Goal: Task Accomplishment & Management: Manage account settings

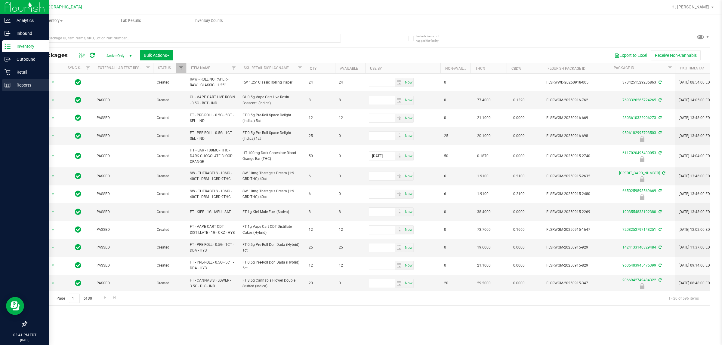
click at [20, 85] on p "Reports" at bounding box center [29, 85] width 36 height 7
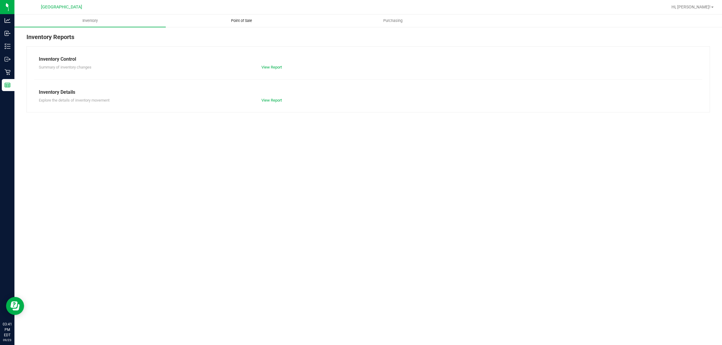
click at [243, 22] on span "Point of Sale" at bounding box center [241, 20] width 37 height 5
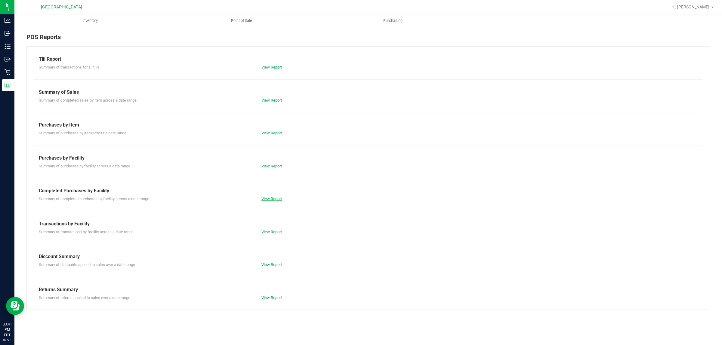
click at [277, 199] on link "View Report" at bounding box center [271, 199] width 20 height 5
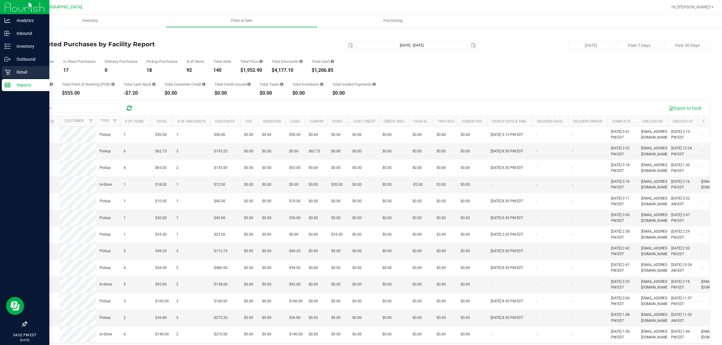
click at [10, 70] on icon at bounding box center [8, 72] width 6 height 6
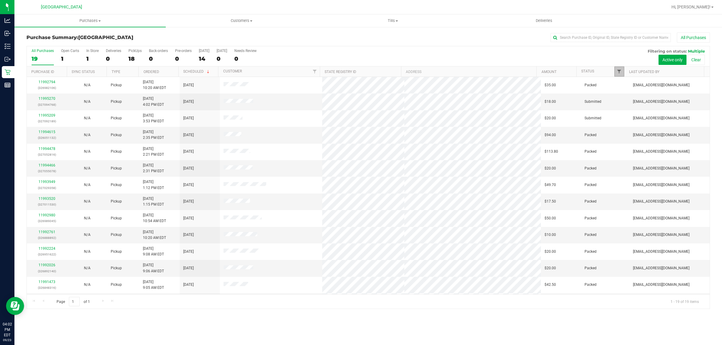
click at [616, 72] on link "Filter" at bounding box center [619, 71] width 10 height 10
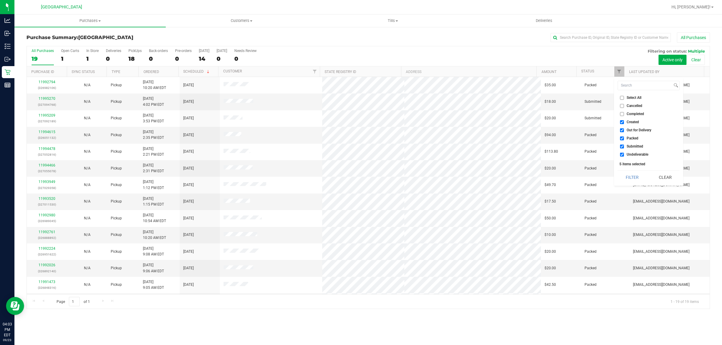
click at [625, 129] on label "Out for Delivery" at bounding box center [635, 130] width 31 height 4
click at [624, 129] on input "Out for Delivery" at bounding box center [622, 130] width 4 height 4
checkbox input "false"
click at [628, 137] on span "Packed" at bounding box center [633, 139] width 12 height 4
click at [624, 137] on input "Packed" at bounding box center [622, 139] width 4 height 4
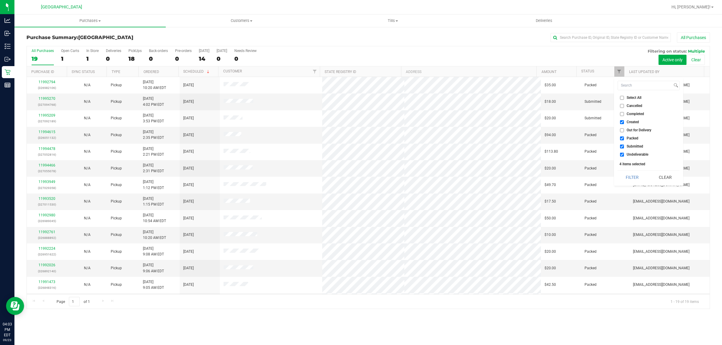
checkbox input "false"
click at [632, 155] on span "Undeliverable" at bounding box center [638, 155] width 22 height 4
click at [624, 155] on input "Undeliverable" at bounding box center [622, 155] width 4 height 4
checkbox input "false"
click at [632, 181] on button "Filter" at bounding box center [632, 177] width 29 height 13
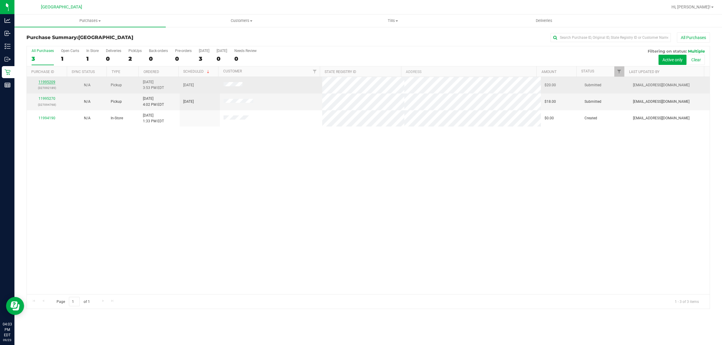
click at [53, 84] on link "11995209" at bounding box center [47, 82] width 17 height 4
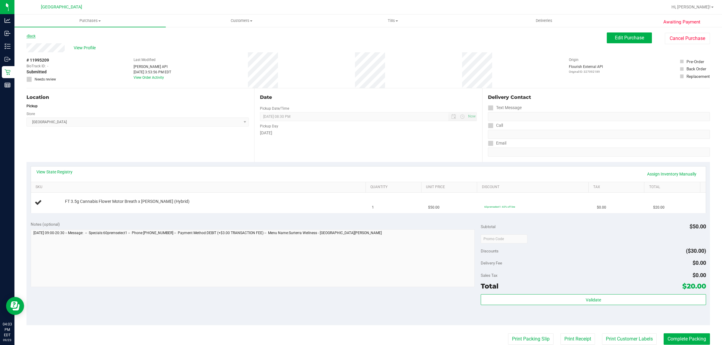
click at [32, 34] on link "Back" at bounding box center [30, 36] width 9 height 4
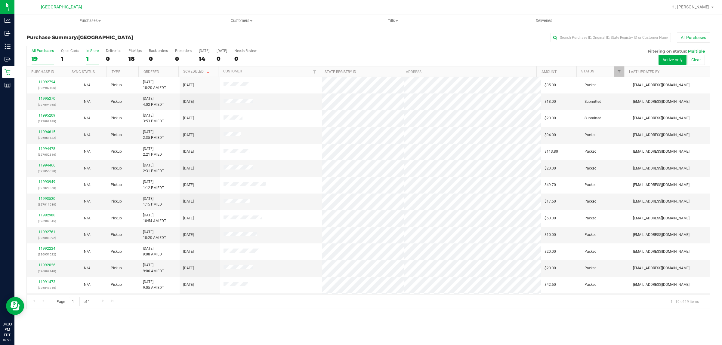
click at [91, 60] on div "1" at bounding box center [92, 58] width 12 height 7
click at [0, 0] on input "In Store 1" at bounding box center [0, 0] width 0 height 0
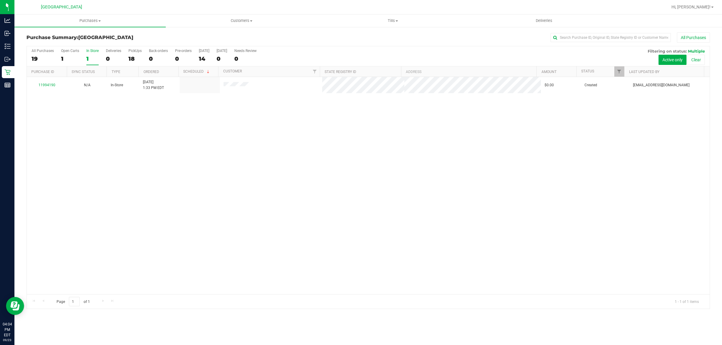
click at [89, 48] on div "All Purchases 19 Open Carts 1 In Store 1 Deliveries 0 PickUps 18 Back-orders 0 …" at bounding box center [368, 48] width 683 height 5
click at [89, 51] on div "In Store" at bounding box center [92, 51] width 12 height 4
click at [0, 0] on input "In Store 1" at bounding box center [0, 0] width 0 height 0
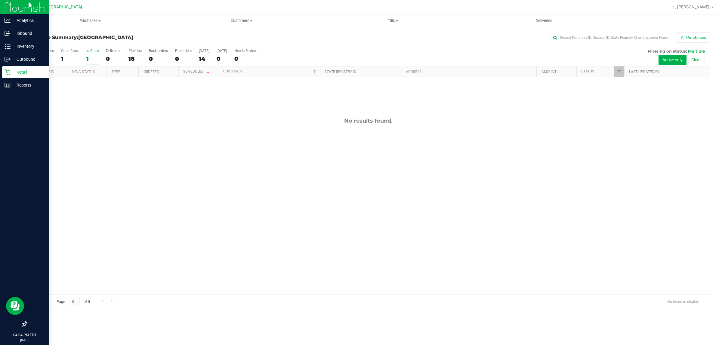
click at [7, 72] on icon at bounding box center [8, 72] width 6 height 6
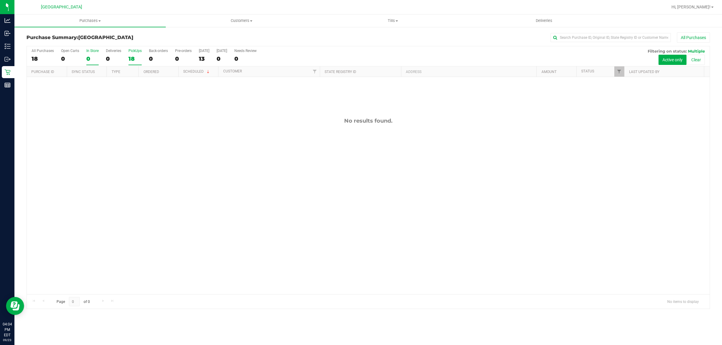
click at [133, 56] on div "18" at bounding box center [134, 58] width 13 height 7
click at [0, 0] on input "PickUps 18" at bounding box center [0, 0] width 0 height 0
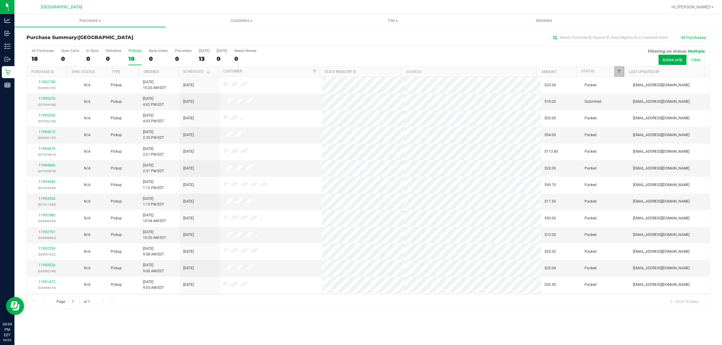
click at [620, 71] on span "Filter" at bounding box center [619, 71] width 5 height 5
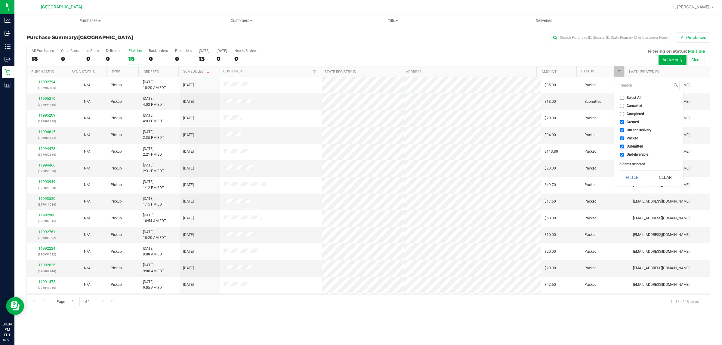
click at [626, 133] on li "Out for Delivery" at bounding box center [649, 130] width 62 height 6
click at [627, 129] on span "Out for Delivery" at bounding box center [639, 130] width 25 height 4
click at [624, 129] on input "Out for Delivery" at bounding box center [622, 130] width 4 height 4
checkbox input "false"
click at [628, 137] on span "Packed" at bounding box center [633, 139] width 12 height 4
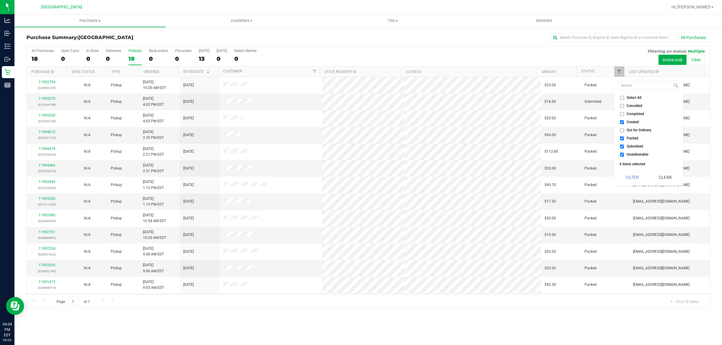
click at [624, 137] on input "Packed" at bounding box center [622, 139] width 4 height 4
checkbox input "false"
click at [628, 155] on span "Undeliverable" at bounding box center [638, 155] width 22 height 4
click at [624, 155] on input "Undeliverable" at bounding box center [622, 155] width 4 height 4
checkbox input "false"
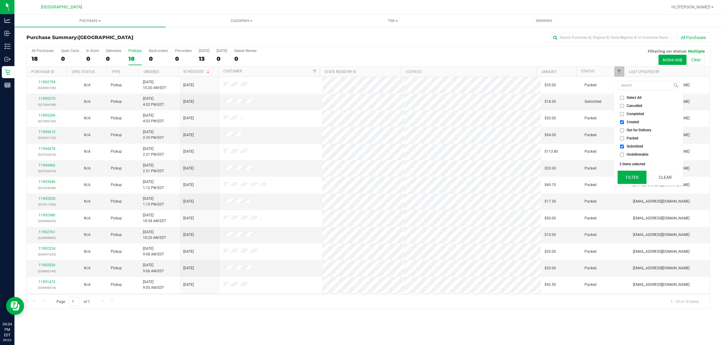
click at [631, 174] on button "Filter" at bounding box center [632, 177] width 29 height 13
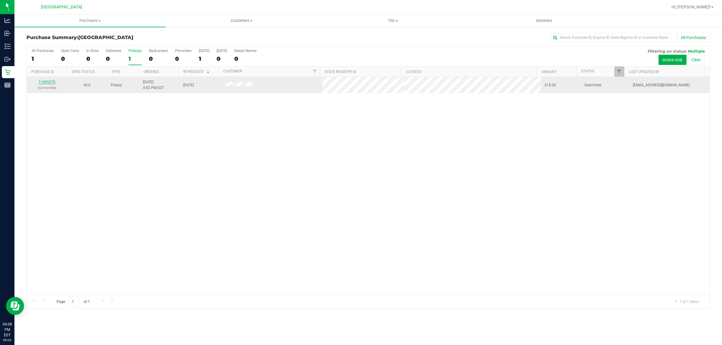
click at [50, 81] on link "11995270" at bounding box center [47, 82] width 17 height 4
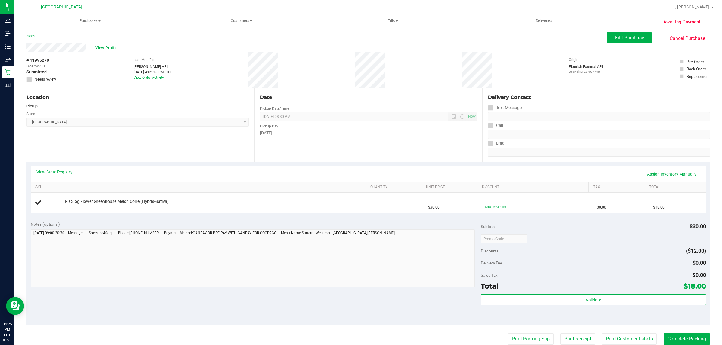
click at [35, 35] on link "Back" at bounding box center [30, 36] width 9 height 4
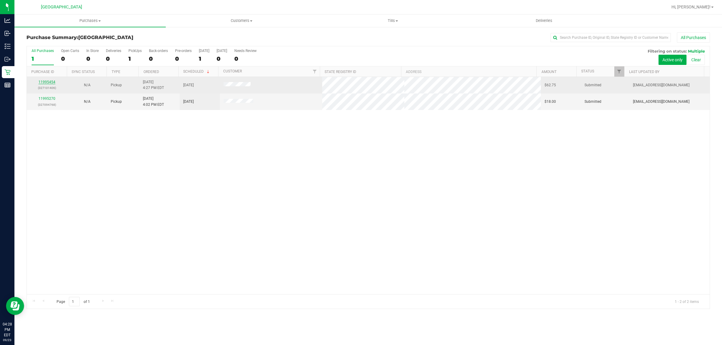
click at [51, 84] on link "11995454" at bounding box center [47, 82] width 17 height 4
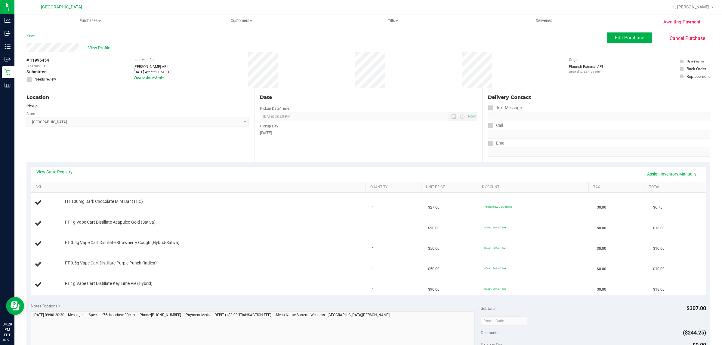
click at [332, 155] on div "Date Pickup Date/Time [DATE] Now [DATE] 08:30 PM Now Pickup Day [DATE]" at bounding box center [368, 125] width 228 height 74
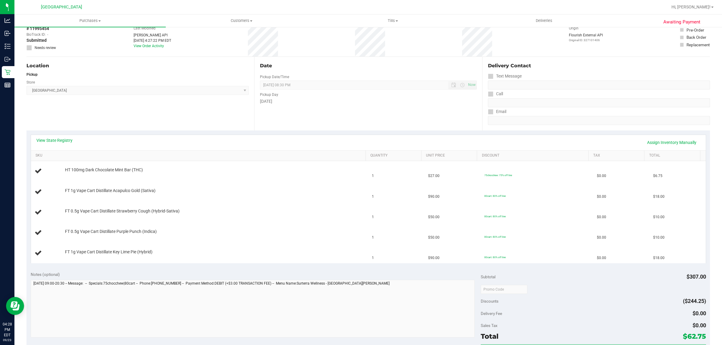
scroll to position [75, 0]
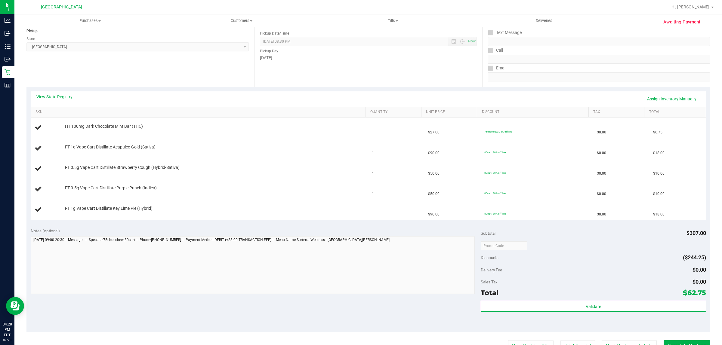
click at [328, 223] on div "View State Registry Assign Inventory Manually SKU Quantity Unit Price Discount …" at bounding box center [368, 155] width 684 height 137
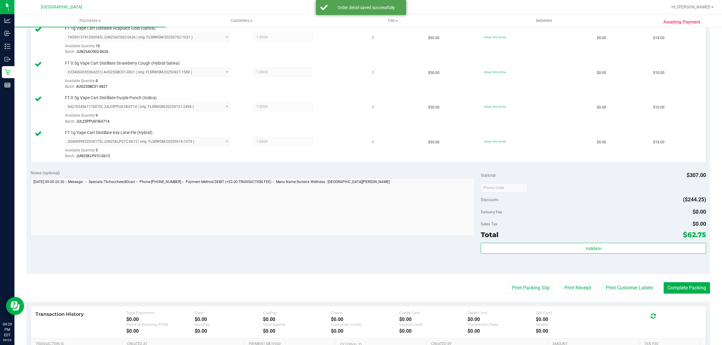
scroll to position [286, 0]
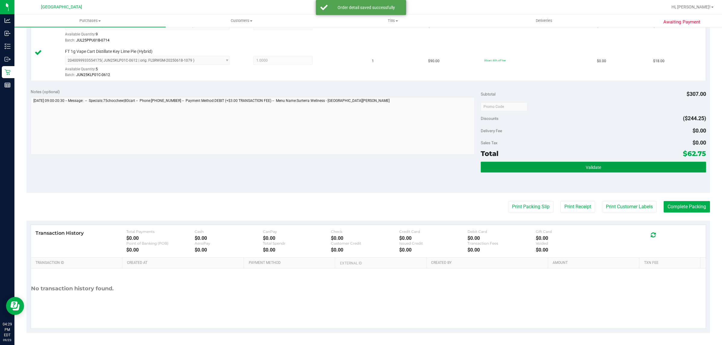
click at [503, 163] on button "Validate" at bounding box center [593, 167] width 225 height 11
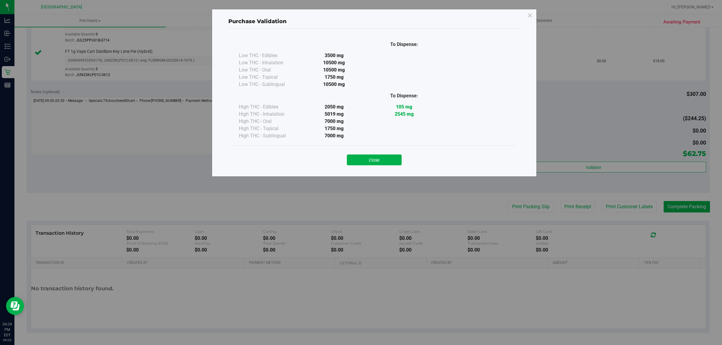
click at [386, 150] on div "Close" at bounding box center [374, 157] width 274 height 15
click at [390, 157] on button "Close" at bounding box center [374, 160] width 55 height 11
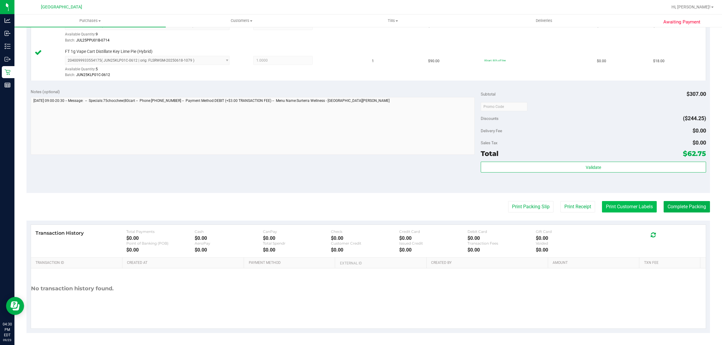
click at [626, 208] on button "Print Customer Labels" at bounding box center [629, 206] width 55 height 11
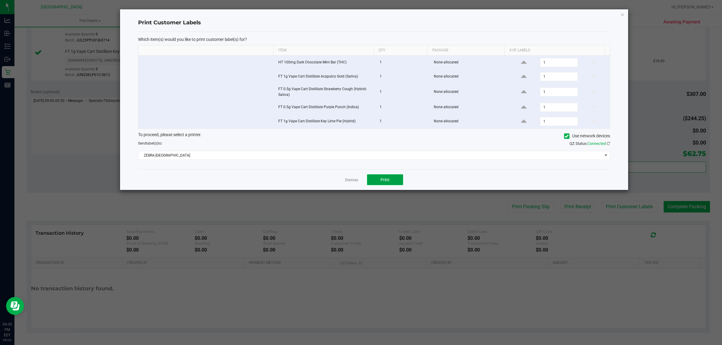
click at [392, 185] on button "Print" at bounding box center [385, 179] width 36 height 11
click at [348, 183] on link "Dismiss" at bounding box center [351, 180] width 13 height 5
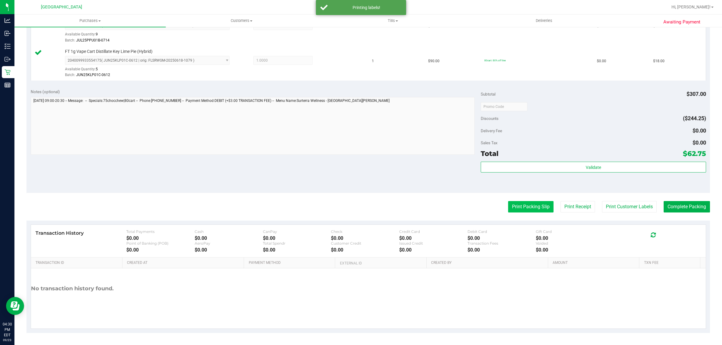
click at [527, 211] on button "Print Packing Slip" at bounding box center [530, 206] width 45 height 11
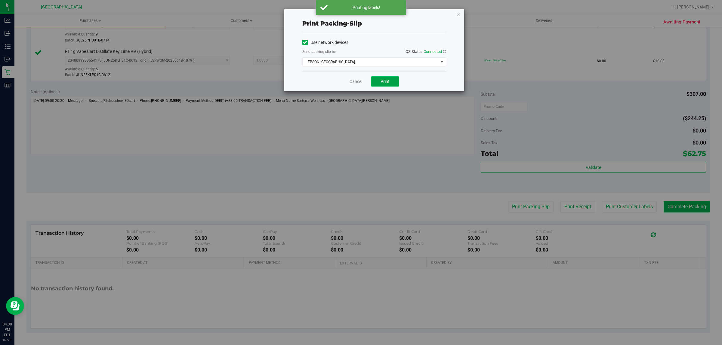
click at [391, 84] on button "Print" at bounding box center [385, 81] width 28 height 10
click at [412, 82] on div "Cancel Print" at bounding box center [374, 81] width 144 height 20
click at [352, 83] on link "Cancel" at bounding box center [356, 82] width 13 height 6
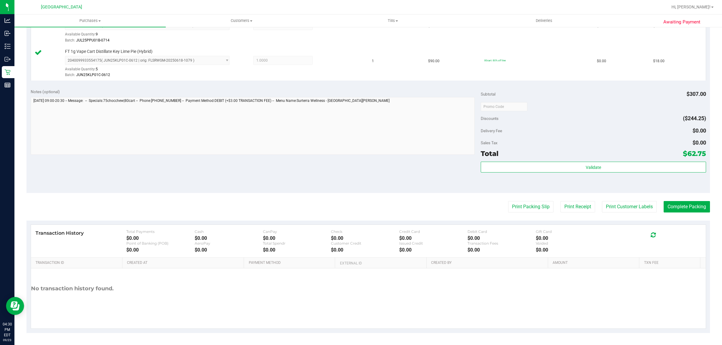
click at [678, 214] on purchase-details "Back Edit Purchase Cancel Purchase View Profile # 11995454 BioTrack ID: - Submi…" at bounding box center [368, 40] width 684 height 587
click at [677, 211] on button "Complete Packing" at bounding box center [687, 206] width 46 height 11
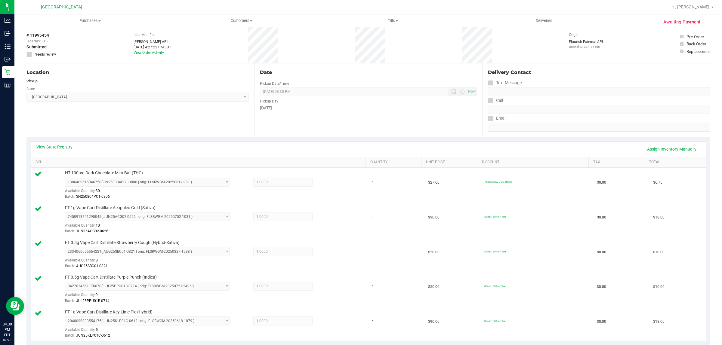
scroll to position [0, 0]
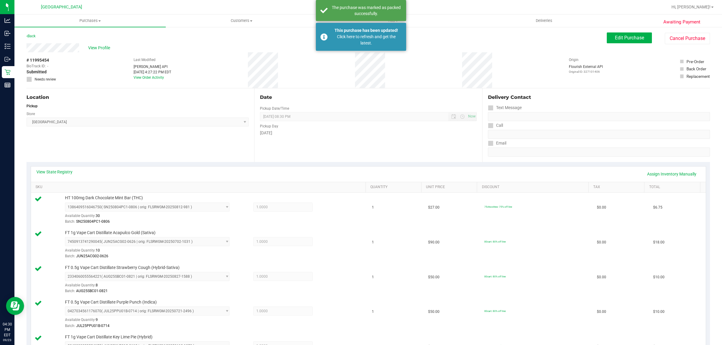
click at [500, 70] on div "# 11995454 BioTrack ID: - Submitted Needs review Last Modified [PERSON_NAME] AP…" at bounding box center [368, 70] width 684 height 36
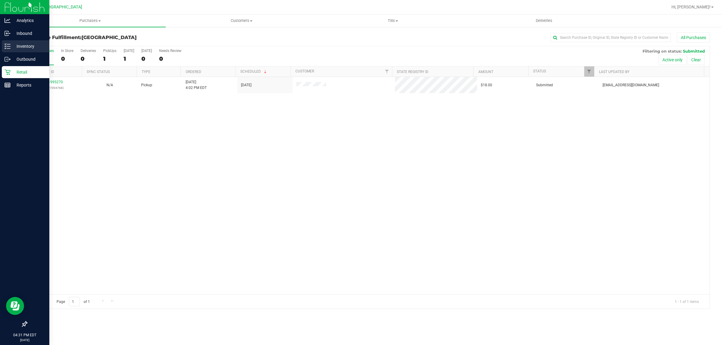
click at [32, 44] on p "Inventory" at bounding box center [29, 46] width 36 height 7
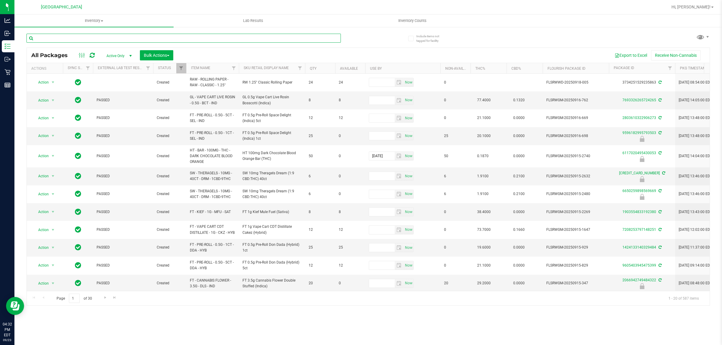
click at [65, 36] on input "text" at bounding box center [183, 38] width 314 height 9
type input "6583623551330456"
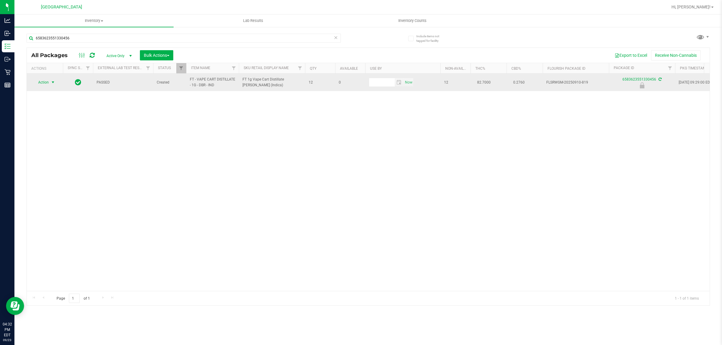
click at [45, 81] on span "Action" at bounding box center [41, 82] width 16 height 8
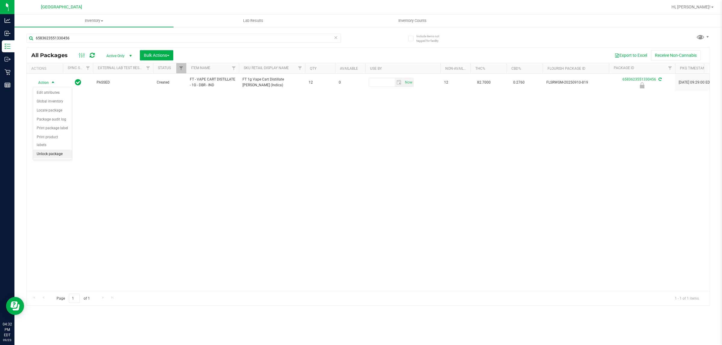
click at [62, 150] on li "Unlock package" at bounding box center [52, 154] width 39 height 9
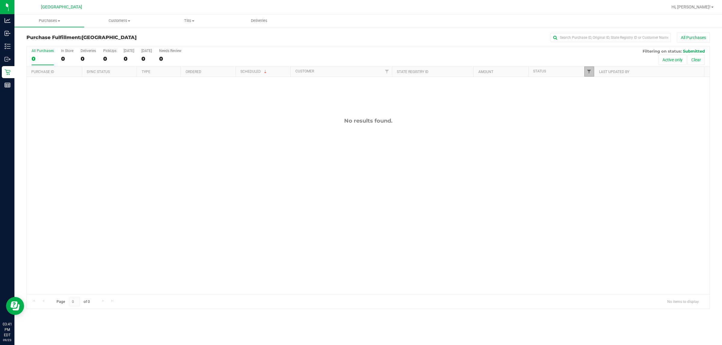
click at [587, 73] on span "Filter" at bounding box center [589, 71] width 5 height 5
click at [604, 182] on button "Filter" at bounding box center [602, 177] width 29 height 13
